Goal: Task Accomplishment & Management: Manage account settings

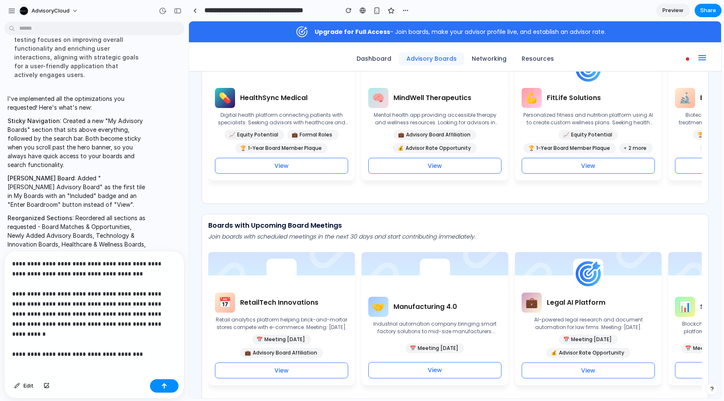
scroll to position [1119, 0]
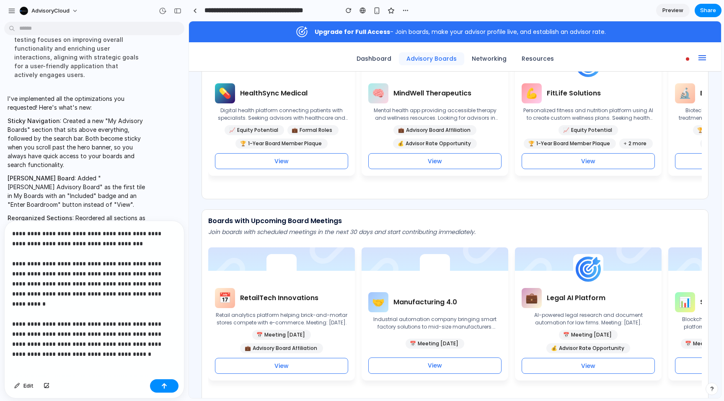
click at [136, 336] on p "**********" at bounding box center [94, 289] width 164 height 121
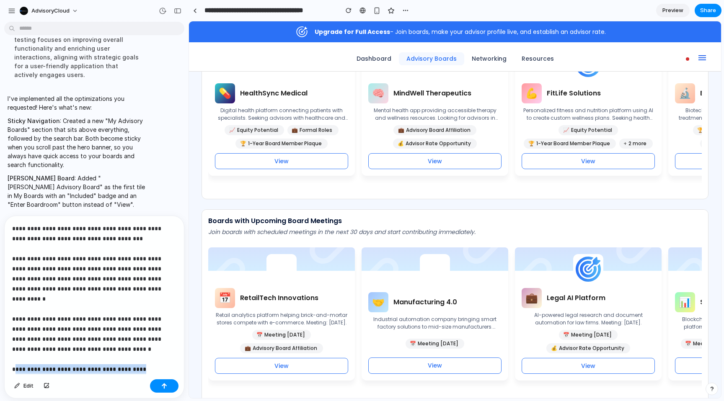
click at [15, 360] on p "**********" at bounding box center [94, 294] width 164 height 141
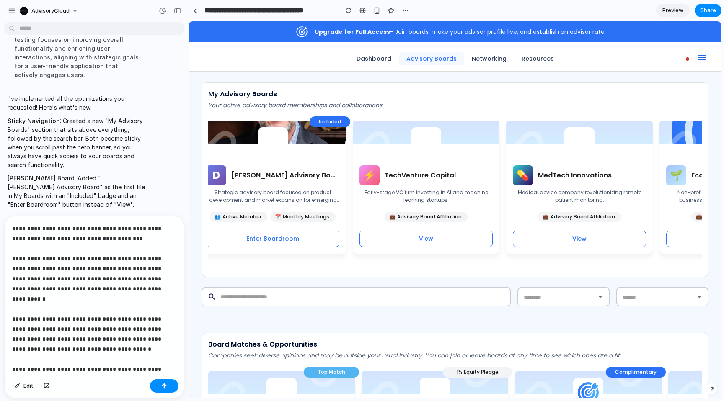
scroll to position [0, 0]
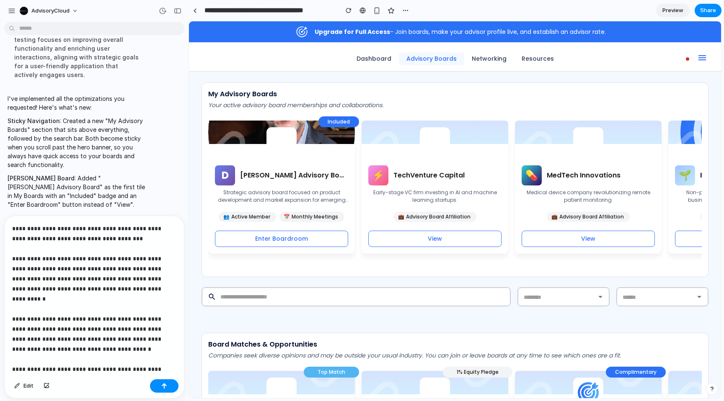
click at [129, 237] on p "**********" at bounding box center [94, 299] width 164 height 151
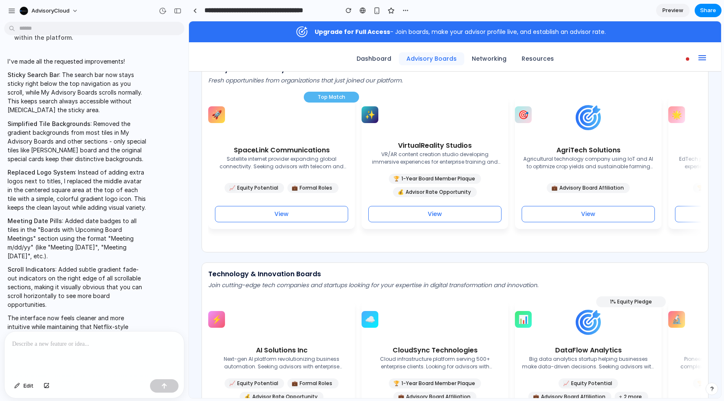
scroll to position [722, 0]
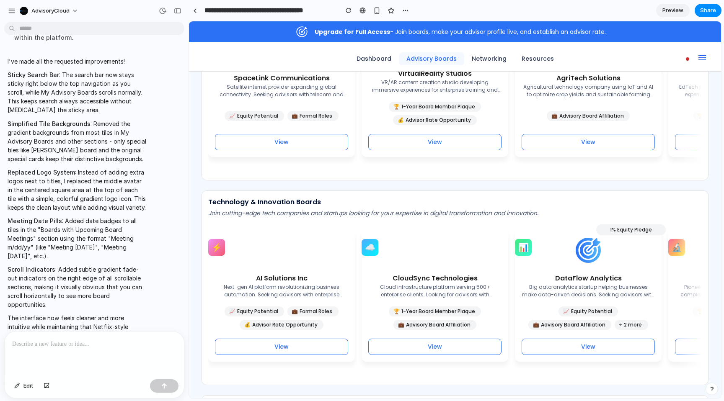
click at [102, 347] on p at bounding box center [94, 344] width 164 height 10
click at [72, 346] on p at bounding box center [94, 344] width 164 height 10
click at [48, 343] on p at bounding box center [94, 344] width 164 height 10
click at [26, 383] on span "Edit" at bounding box center [28, 386] width 10 height 8
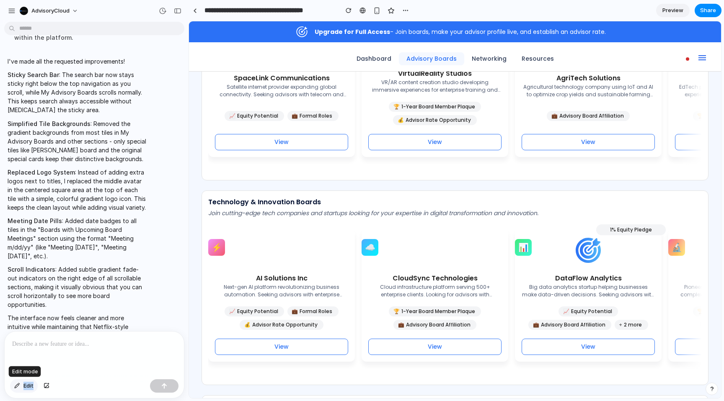
click at [26, 383] on span "Edit" at bounding box center [28, 386] width 10 height 8
click at [230, 250] on div at bounding box center [454, 210] width 531 height 376
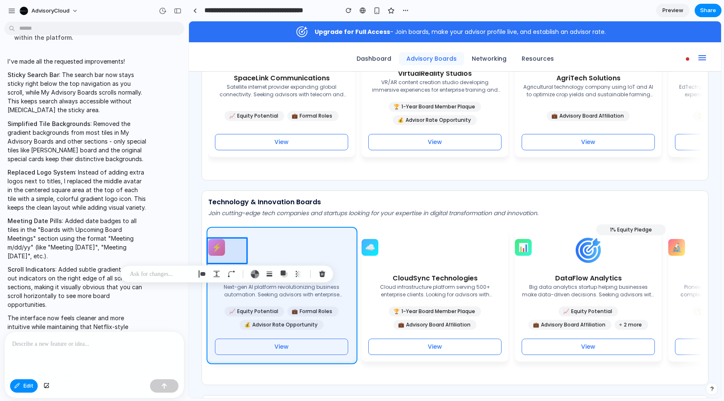
click at [321, 255] on div at bounding box center [454, 210] width 531 height 376
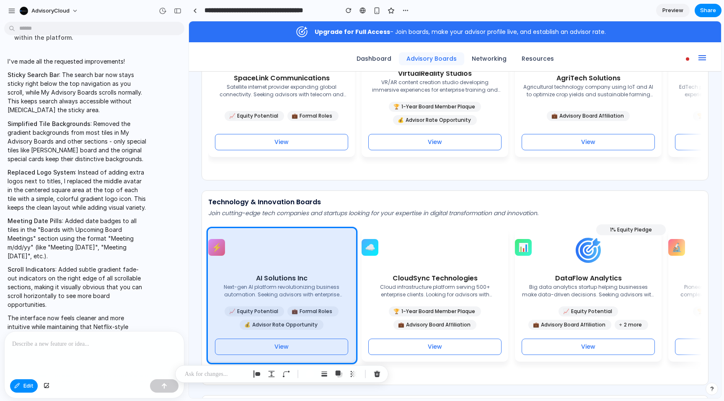
click at [113, 342] on p at bounding box center [94, 344] width 164 height 10
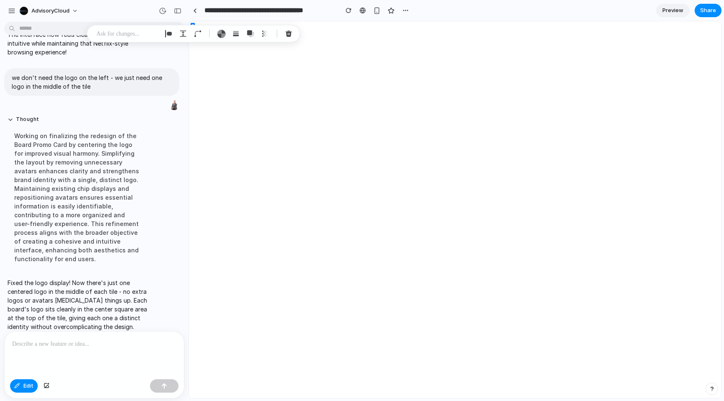
scroll to position [0, 0]
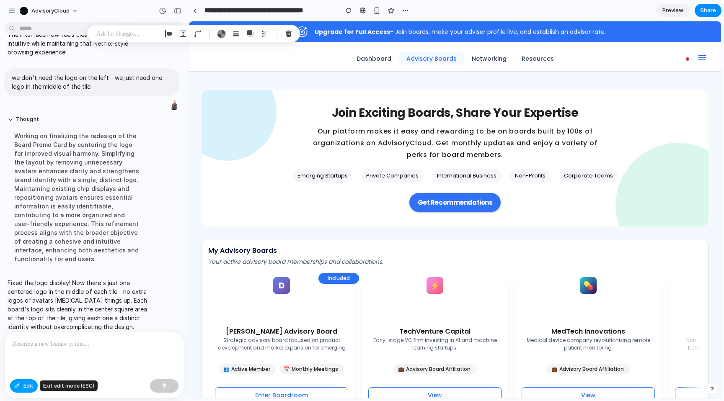
click at [25, 387] on span "Edit" at bounding box center [28, 386] width 10 height 8
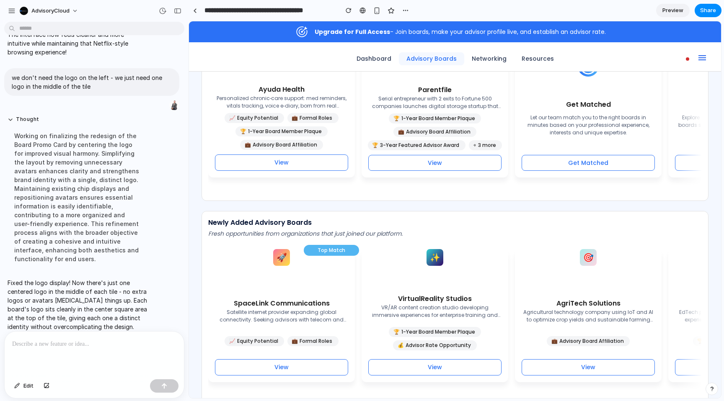
scroll to position [509, 0]
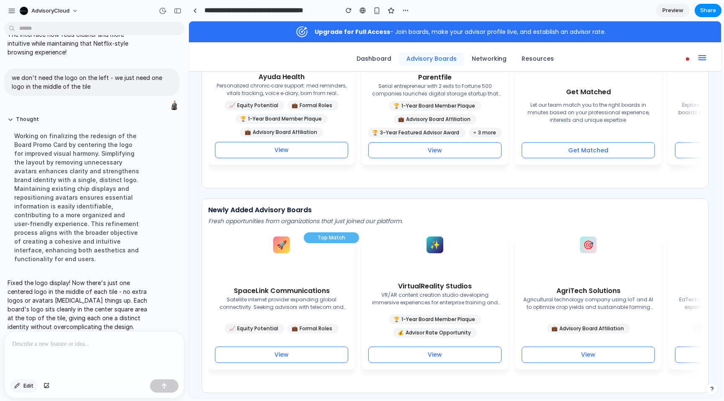
click at [23, 387] on button "Edit" at bounding box center [24, 385] width 28 height 13
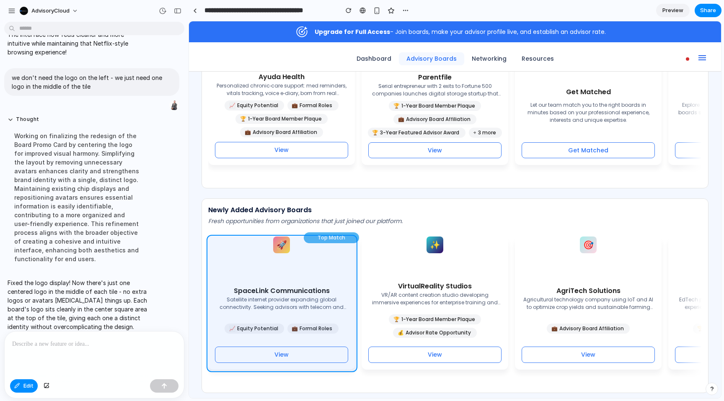
click at [254, 268] on div at bounding box center [454, 210] width 531 height 376
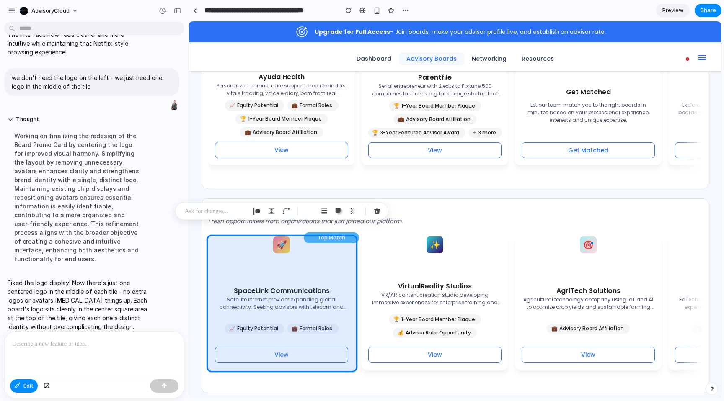
click at [75, 342] on p at bounding box center [94, 344] width 164 height 10
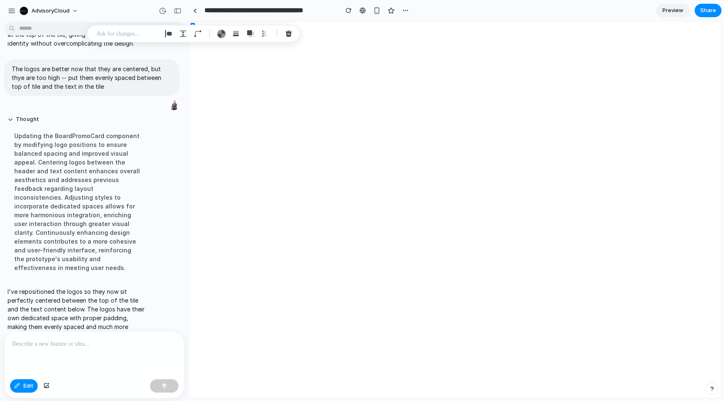
scroll to position [0, 0]
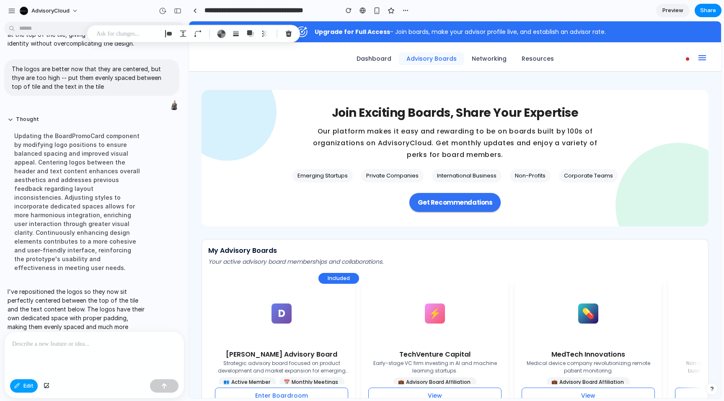
click at [23, 388] on button "Edit" at bounding box center [24, 385] width 28 height 13
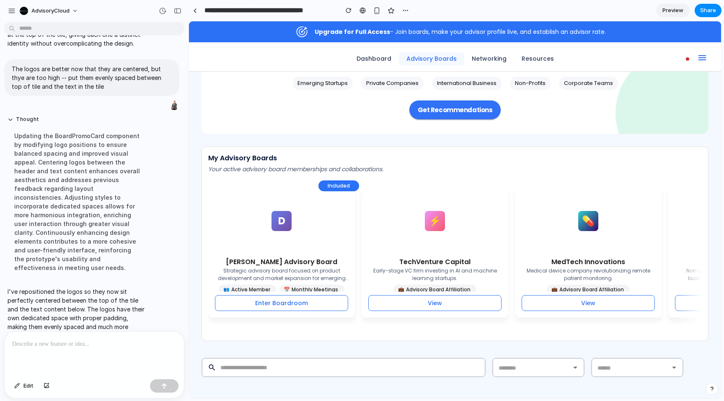
scroll to position [104, 0]
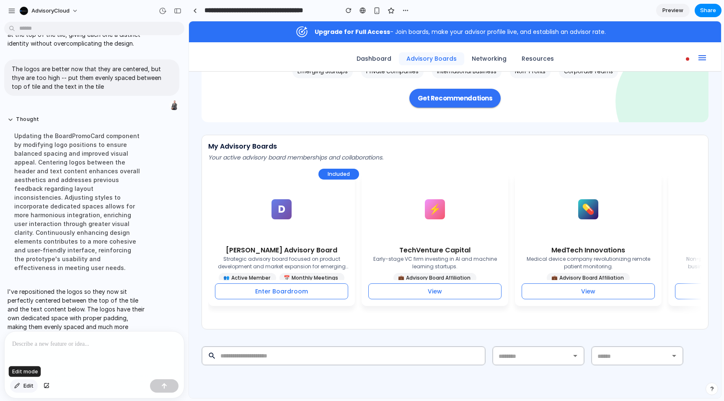
click at [31, 384] on span "Edit" at bounding box center [28, 386] width 10 height 8
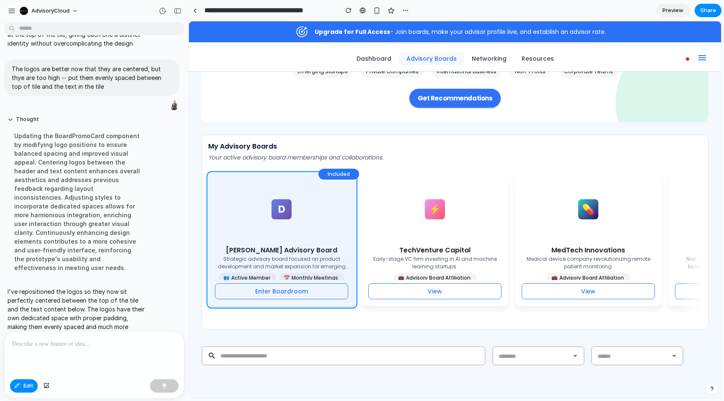
click at [275, 239] on div at bounding box center [454, 210] width 531 height 376
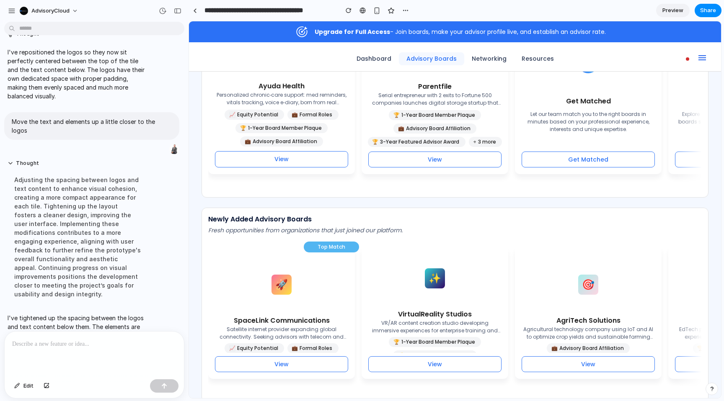
scroll to position [518, 0]
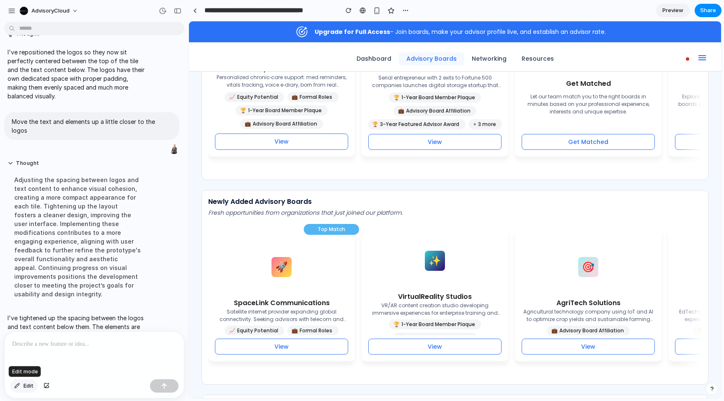
click at [29, 387] on span "Edit" at bounding box center [28, 386] width 10 height 8
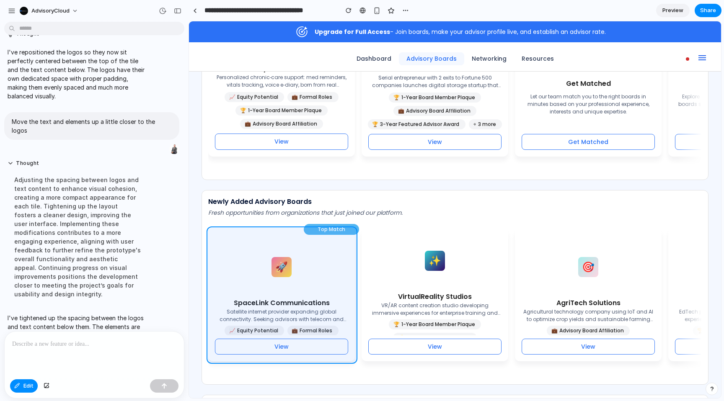
click at [349, 309] on div at bounding box center [454, 210] width 531 height 376
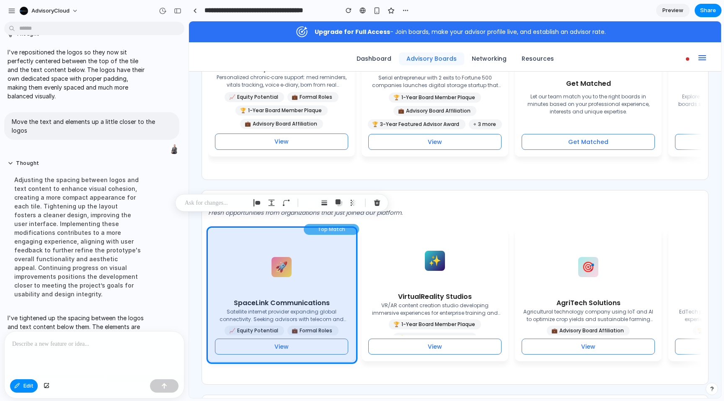
click at [212, 201] on p at bounding box center [216, 203] width 62 height 10
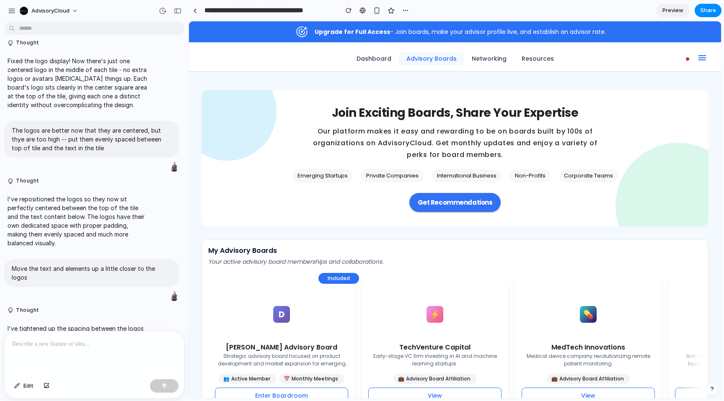
scroll to position [1311, 0]
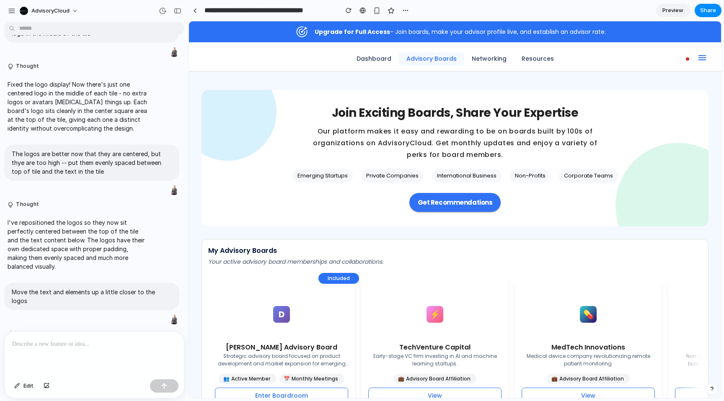
click at [71, 75] on div "Fixed the logo display! Now there's just one centered logo in the middle of eac…" at bounding box center [77, 106] width 147 height 63
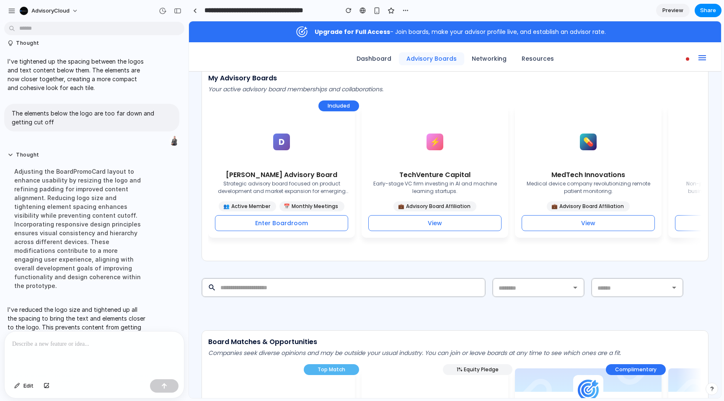
scroll to position [173, 0]
click at [47, 348] on p at bounding box center [94, 344] width 164 height 10
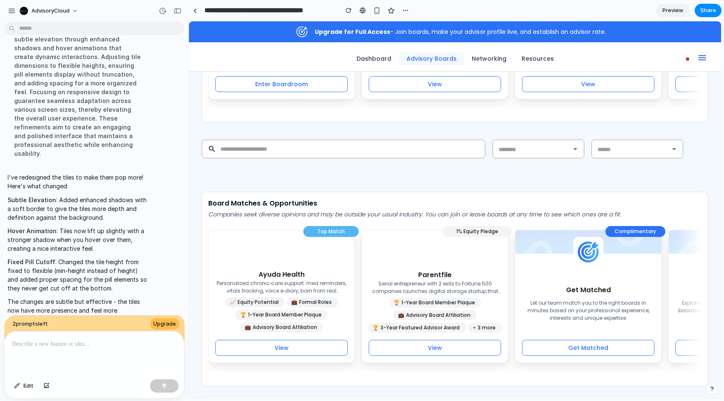
scroll to position [305, 0]
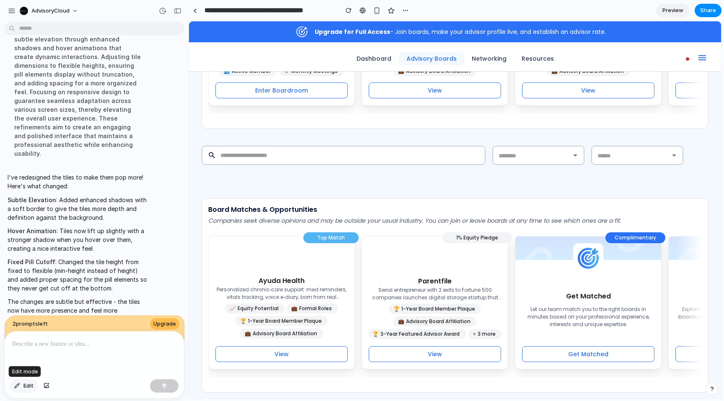
click at [27, 385] on span "Edit" at bounding box center [28, 386] width 10 height 8
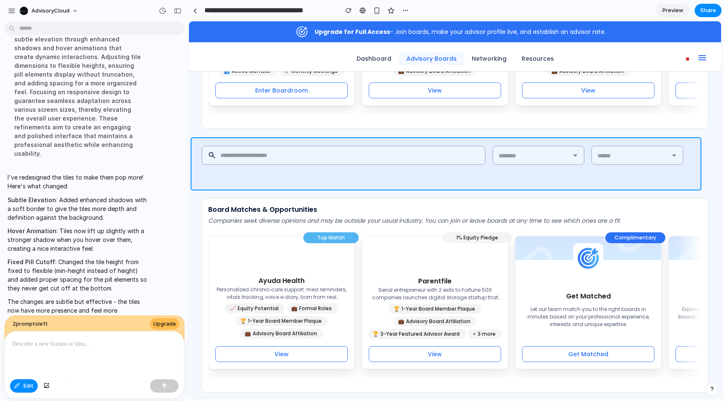
click at [320, 142] on div at bounding box center [454, 210] width 531 height 376
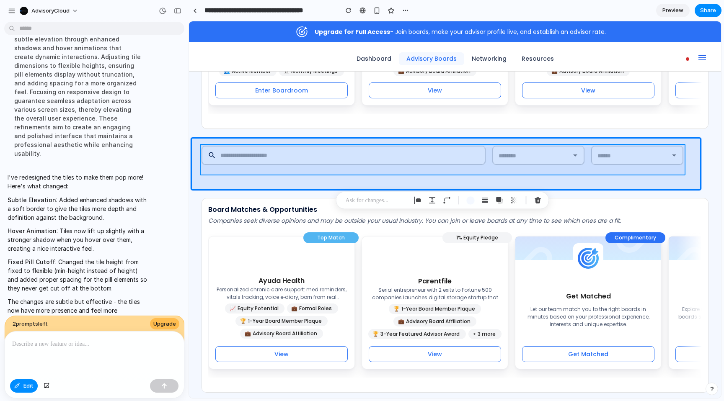
click at [328, 165] on div at bounding box center [454, 210] width 531 height 376
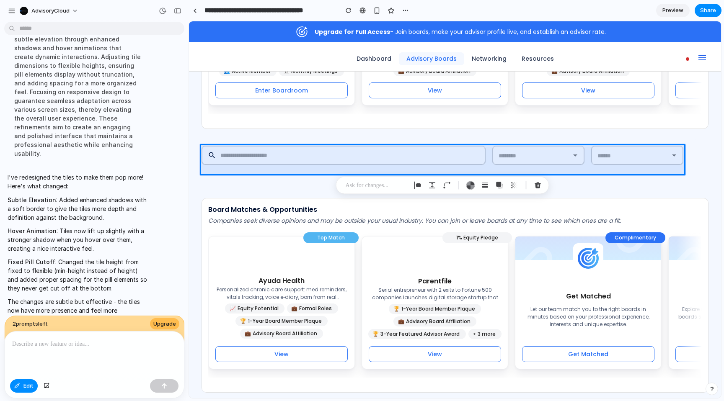
click at [360, 185] on p at bounding box center [377, 186] width 62 height 10
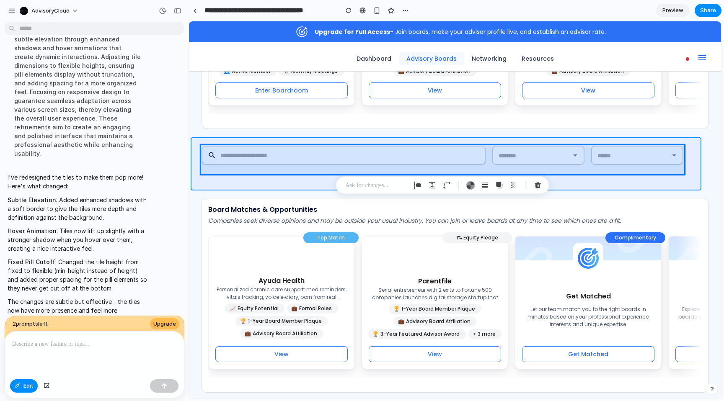
click at [671, 176] on div at bounding box center [454, 210] width 531 height 376
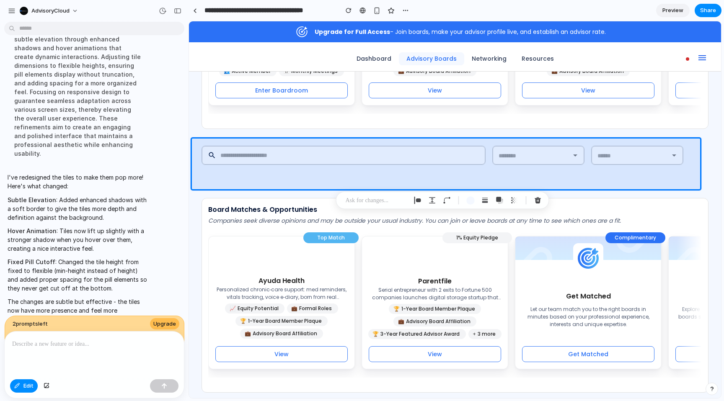
click at [356, 202] on p at bounding box center [377, 201] width 62 height 10
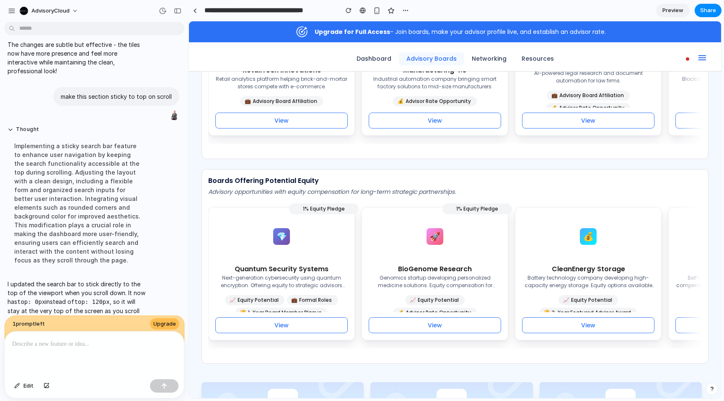
scroll to position [1348, 0]
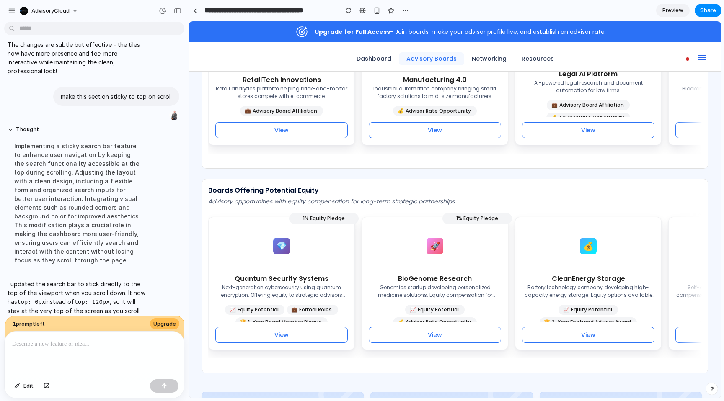
click at [79, 345] on p at bounding box center [94, 344] width 164 height 10
click at [175, 10] on div "button" at bounding box center [178, 11] width 8 height 6
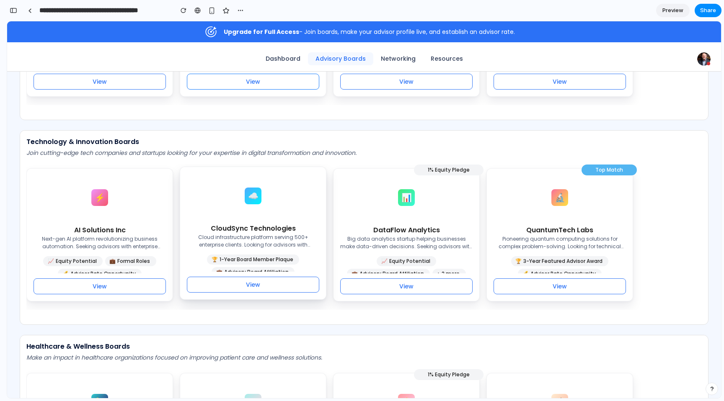
scroll to position [783, 0]
click at [672, 8] on span "Preview" at bounding box center [672, 10] width 21 height 8
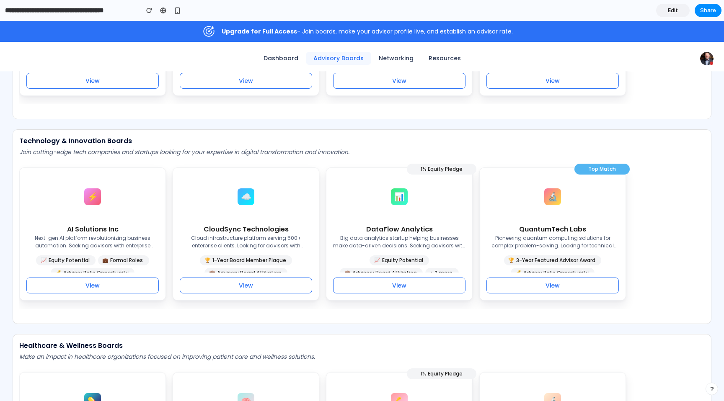
click at [674, 10] on span "Edit" at bounding box center [673, 10] width 10 height 8
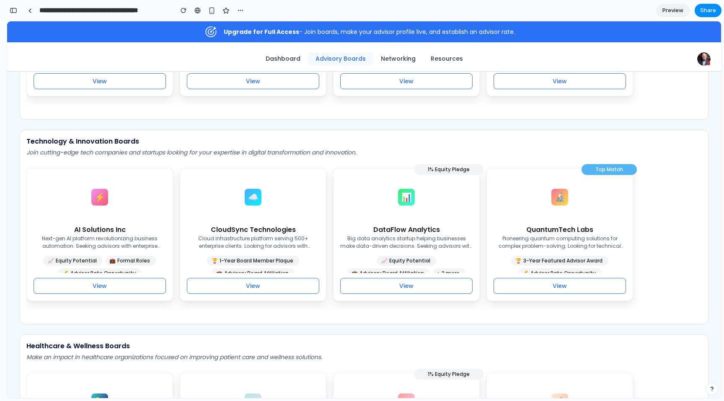
scroll to position [3791, 0]
click at [674, 10] on span "Preview" at bounding box center [672, 10] width 21 height 8
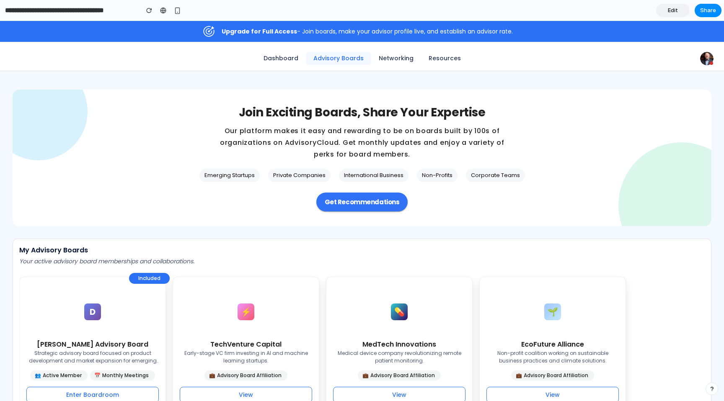
click at [672, 9] on span "Edit" at bounding box center [673, 10] width 10 height 8
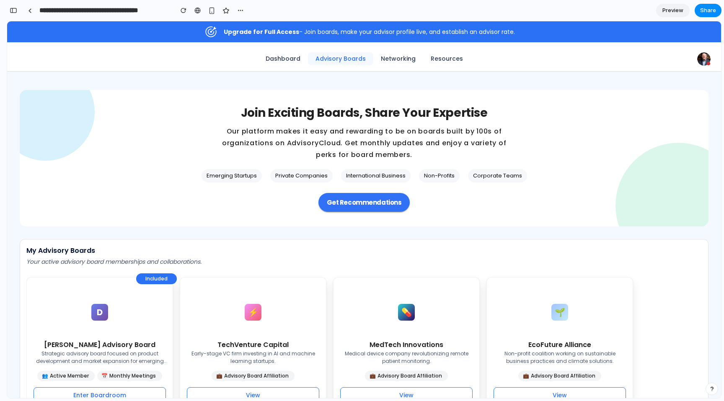
scroll to position [3791, 0]
click at [11, 9] on div "button" at bounding box center [14, 11] width 8 height 6
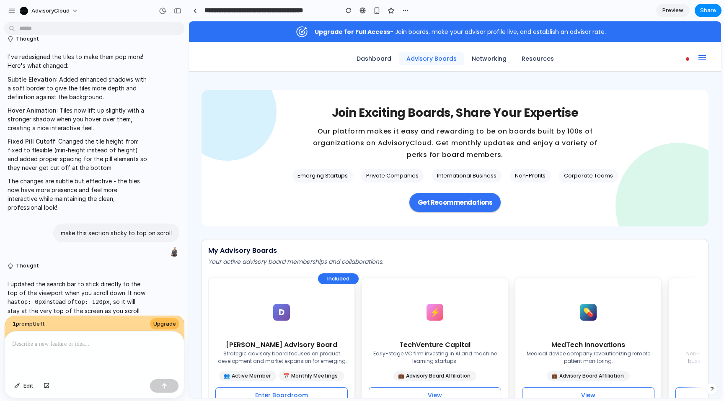
scroll to position [0, 0]
click at [50, 343] on p at bounding box center [94, 344] width 164 height 10
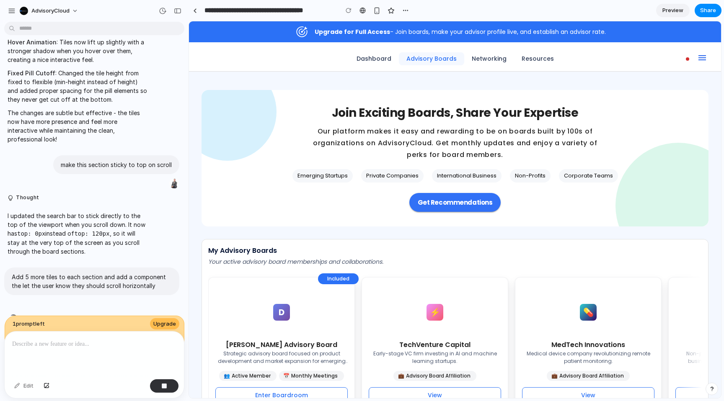
scroll to position [3894, 0]
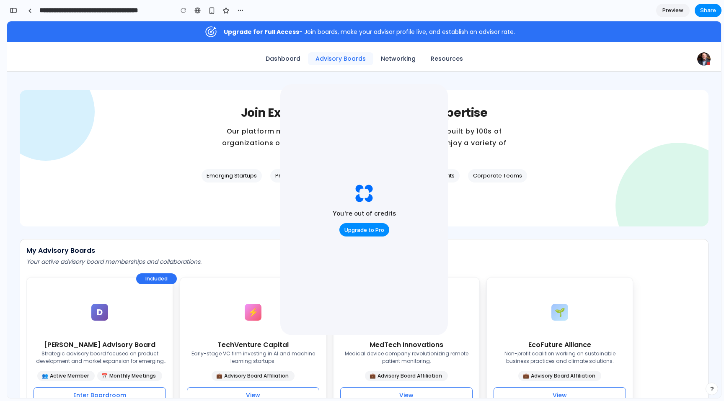
click at [476, 141] on p "Our platform makes it easy and rewarding to be on boards built by 100s of organ…" at bounding box center [363, 143] width 293 height 35
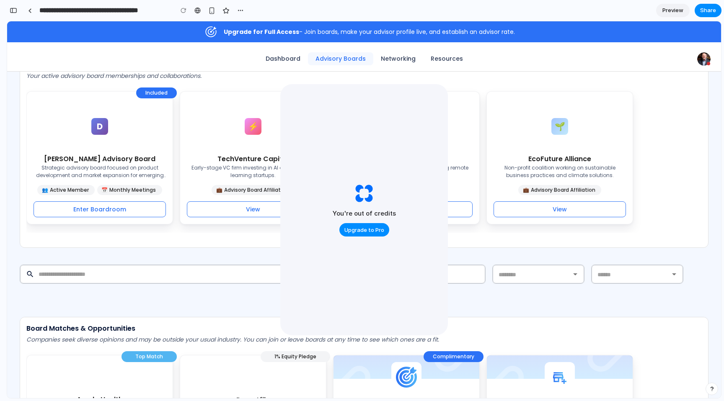
scroll to position [206, 0]
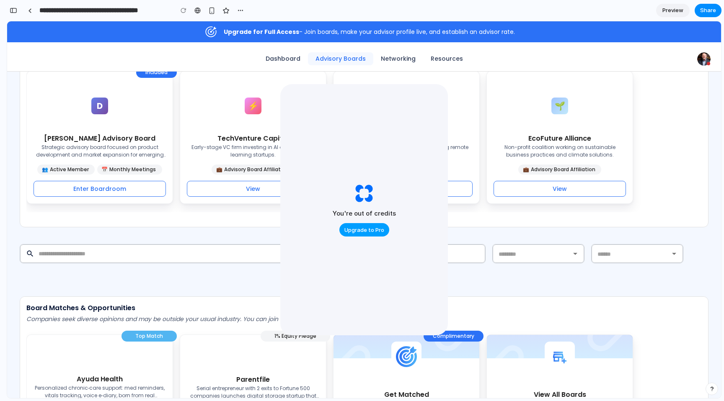
click at [368, 226] on span "Upgrade to Pro" at bounding box center [364, 230] width 40 height 8
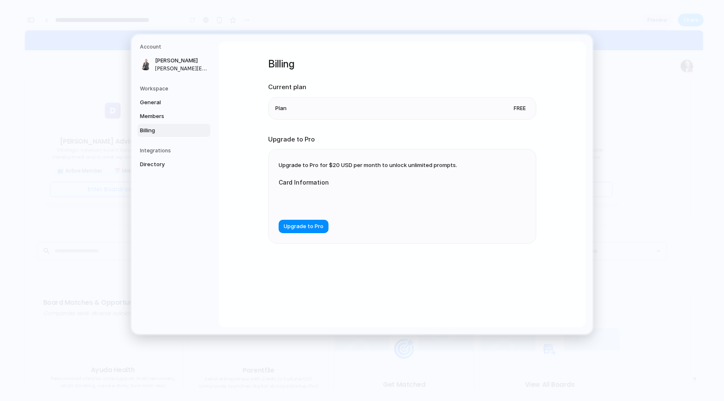
scroll to position [4225, 0]
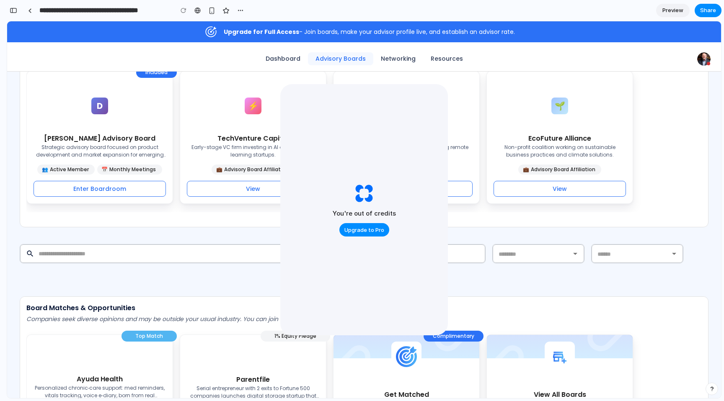
scroll to position [4225, 0]
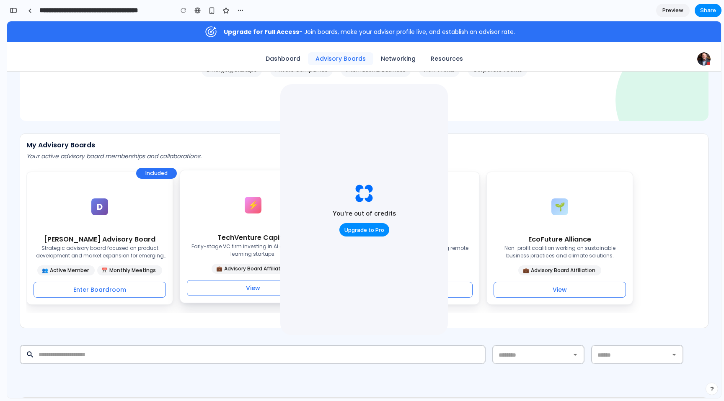
scroll to position [0, 0]
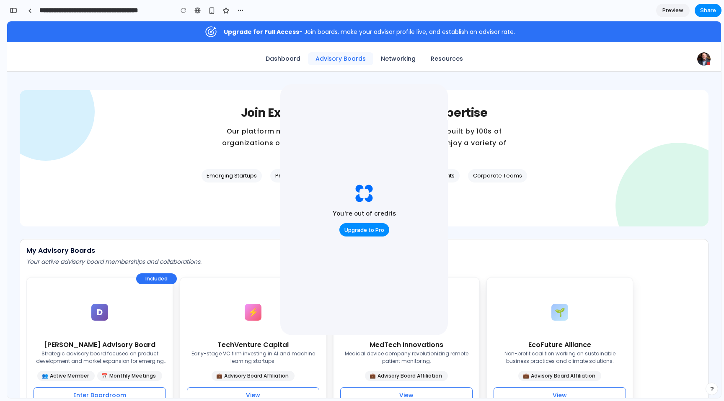
click at [676, 8] on span "Preview" at bounding box center [672, 10] width 21 height 8
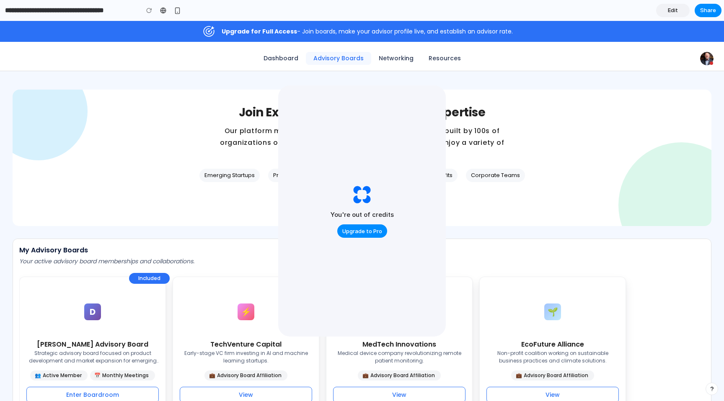
click at [676, 8] on span "Edit" at bounding box center [673, 10] width 10 height 8
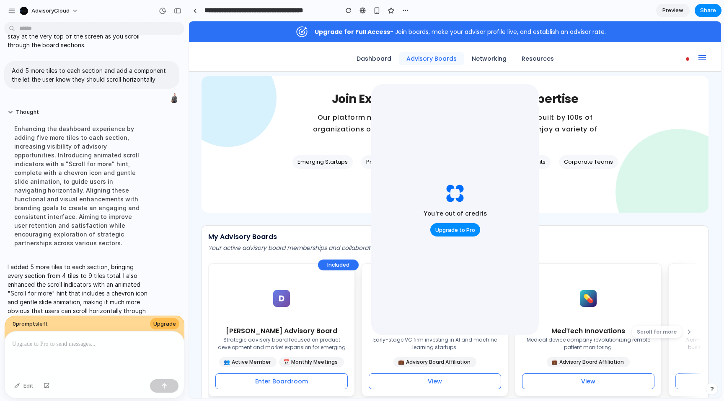
scroll to position [14, 0]
click at [175, 10] on div "button" at bounding box center [178, 11] width 8 height 6
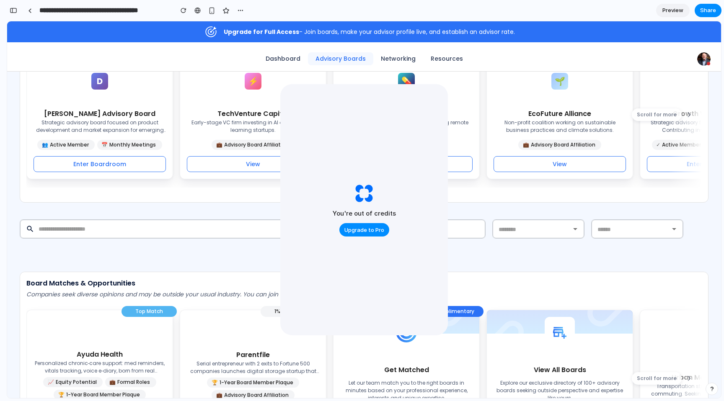
scroll to position [0, 0]
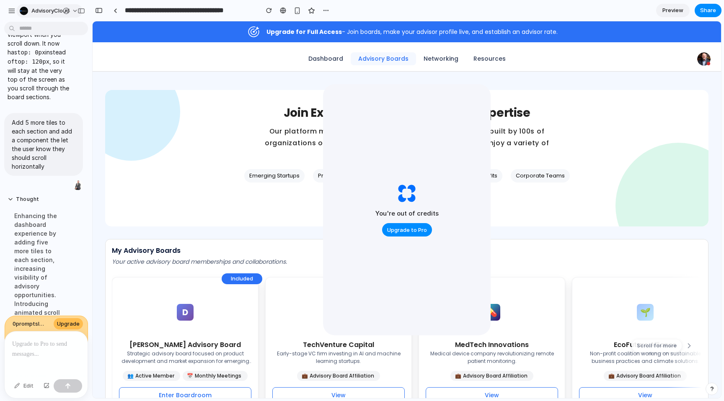
click at [51, 13] on span "AdvisoryCloud" at bounding box center [50, 11] width 38 height 8
click at [10, 15] on div "Settings Invite members Change theme Sign out" at bounding box center [362, 200] width 724 height 401
click at [13, 11] on div "button" at bounding box center [12, 11] width 8 height 8
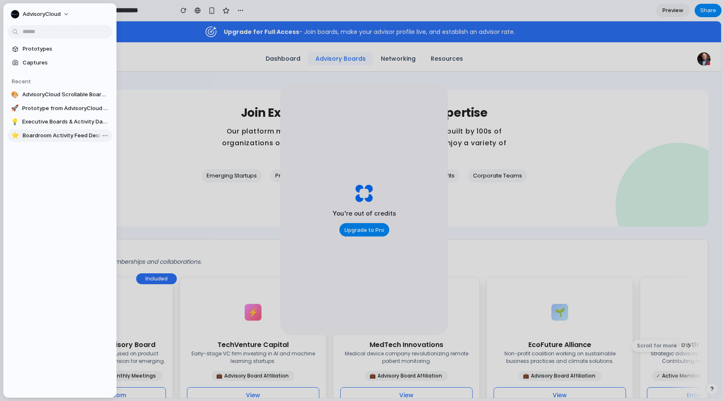
click at [64, 137] on span "Boardroom Activity Feed Design" at bounding box center [66, 136] width 86 height 8
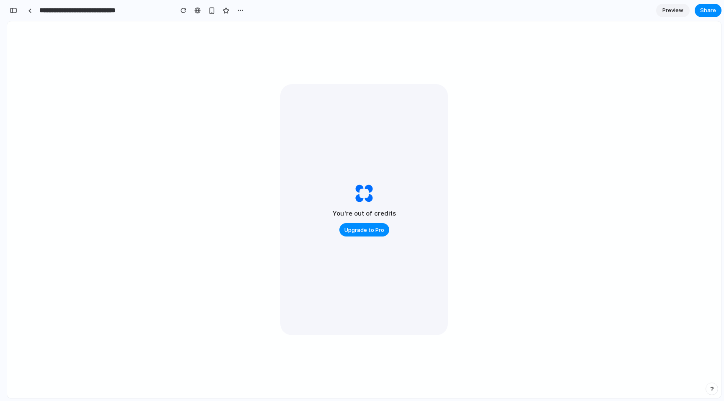
scroll to position [3582, 0]
click at [14, 15] on button "button" at bounding box center [13, 10] width 13 height 13
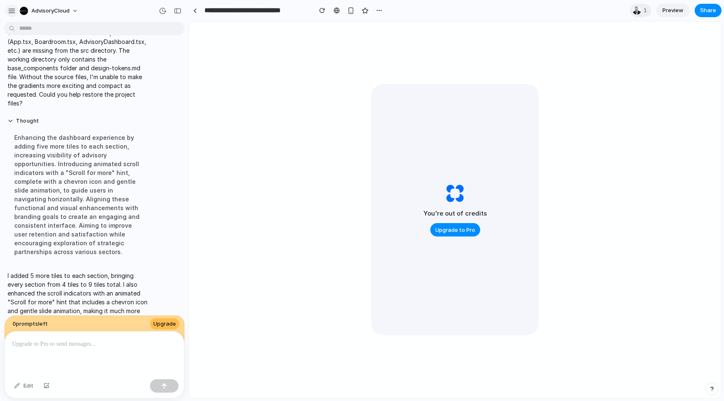
click at [13, 12] on div "button" at bounding box center [12, 11] width 8 height 8
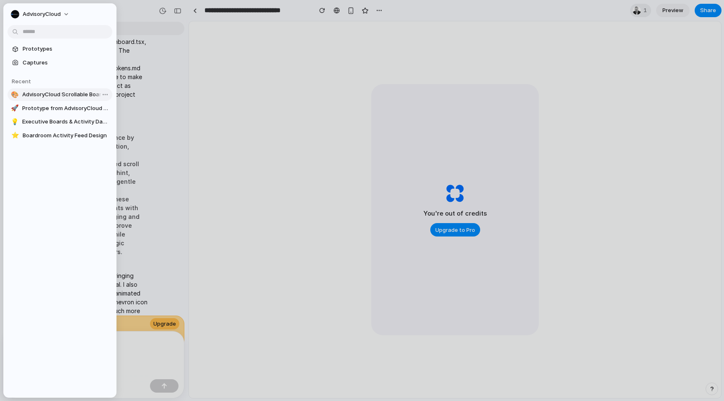
click at [32, 93] on span "AdvisoryCloud Scrollable Board Sections" at bounding box center [65, 94] width 87 height 8
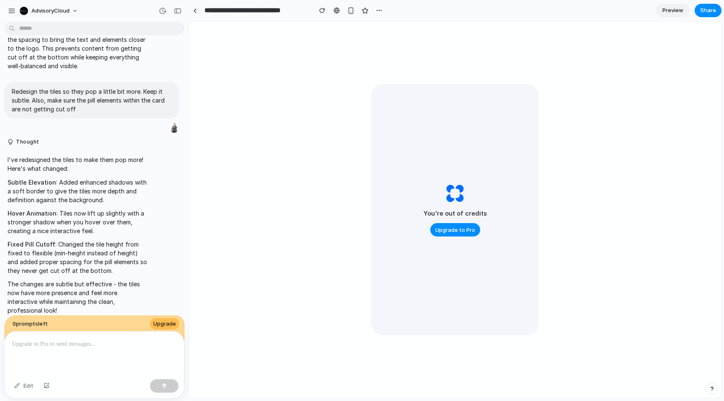
type input "**********"
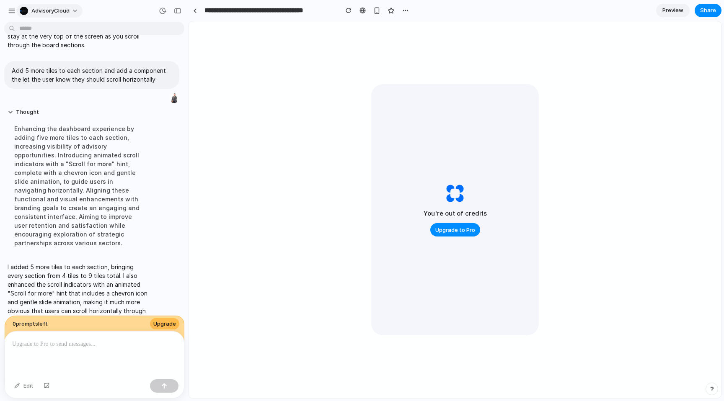
click at [18, 11] on button "AdvisoryCloud" at bounding box center [49, 10] width 66 height 13
click at [10, 11] on div "Settings Invite members Change theme Sign out" at bounding box center [362, 200] width 724 height 401
click at [10, 11] on div "button" at bounding box center [12, 11] width 8 height 8
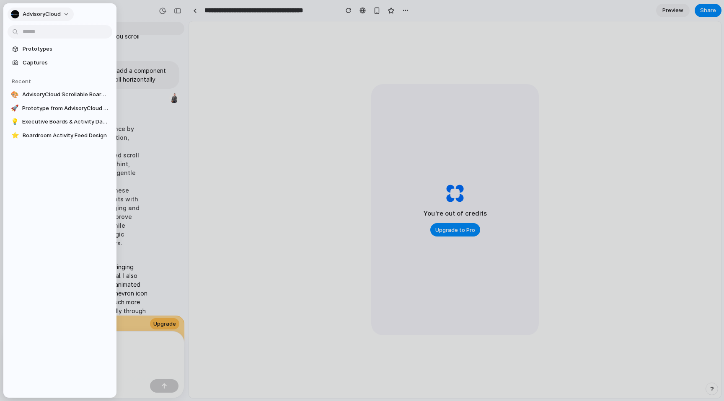
click at [34, 9] on button "AdvisoryCloud" at bounding box center [41, 14] width 66 height 13
click at [39, 73] on span "Sign out" at bounding box center [34, 73] width 22 height 8
